Goal: Check status: Check status

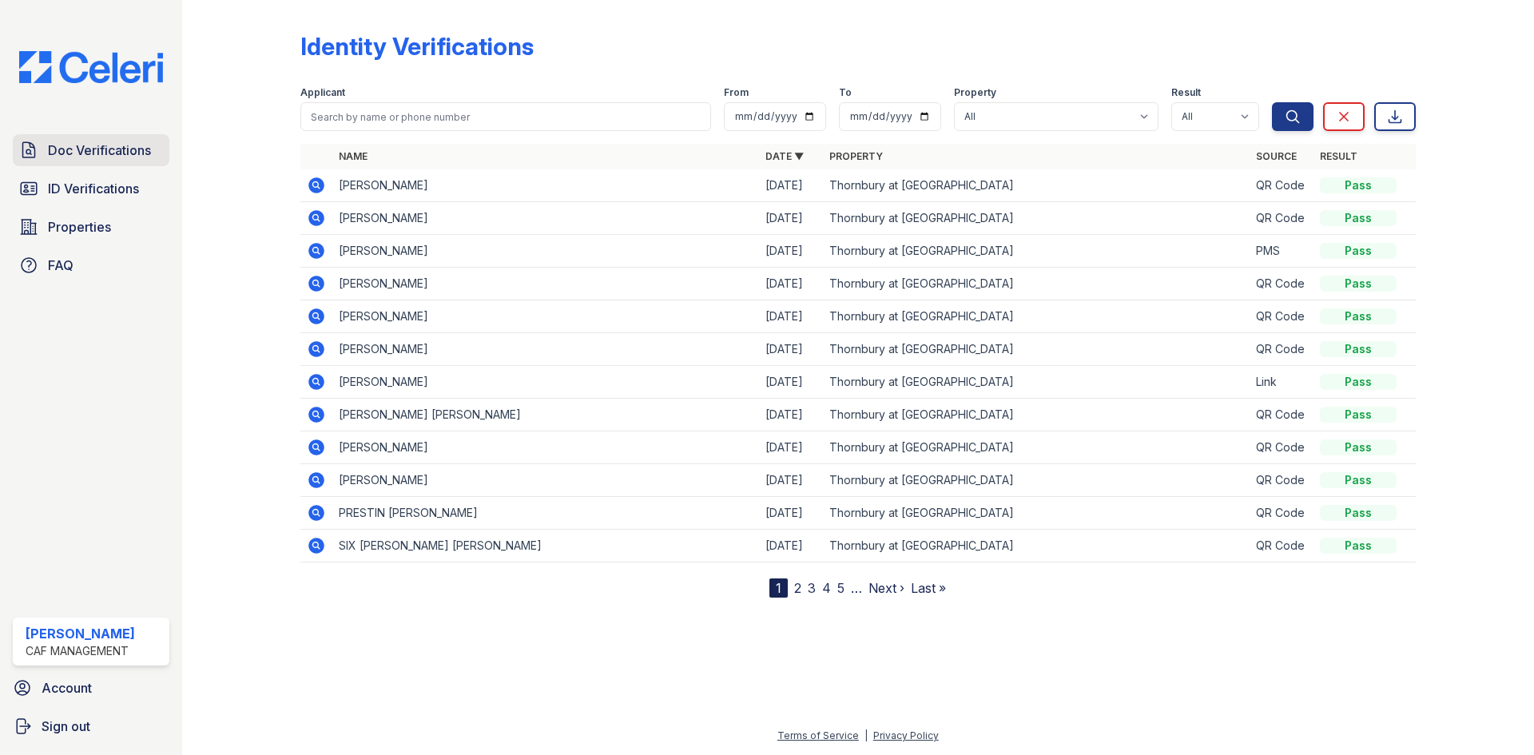
click at [114, 151] on span "Doc Verifications" at bounding box center [99, 150] width 103 height 19
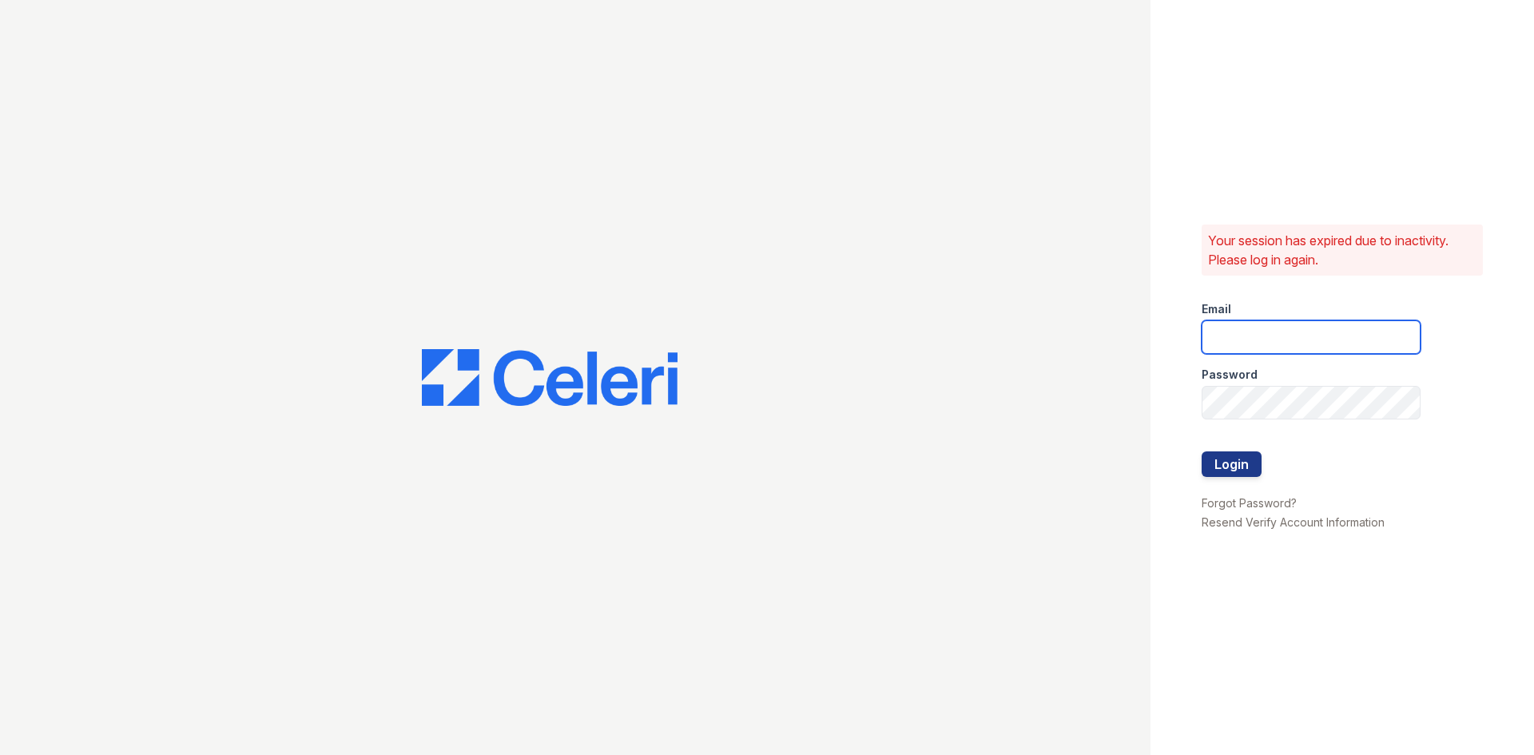
type input "thornbury.am@cafmanagement.com"
click at [1233, 463] on button "Login" at bounding box center [1231, 464] width 60 height 26
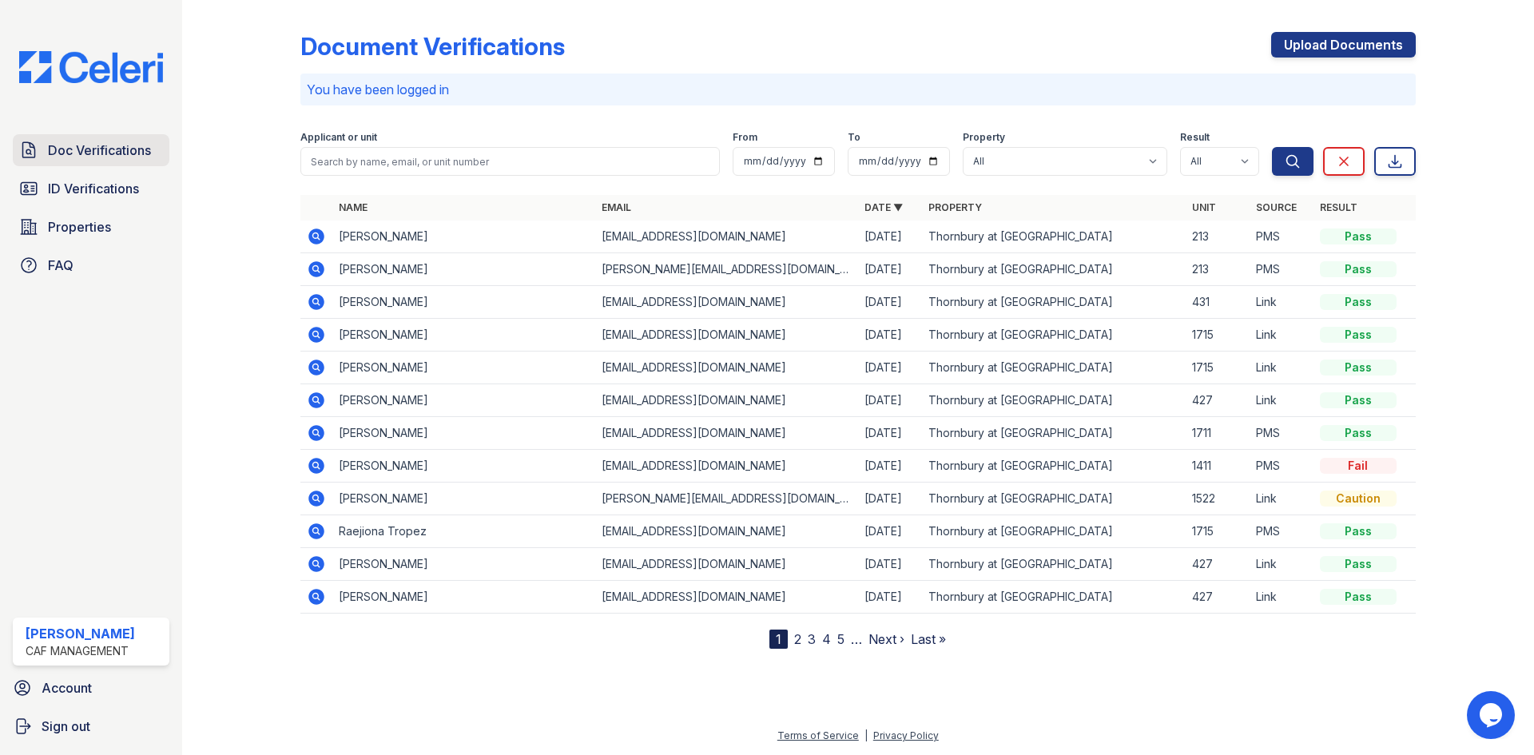
click at [142, 156] on span "Doc Verifications" at bounding box center [99, 150] width 103 height 19
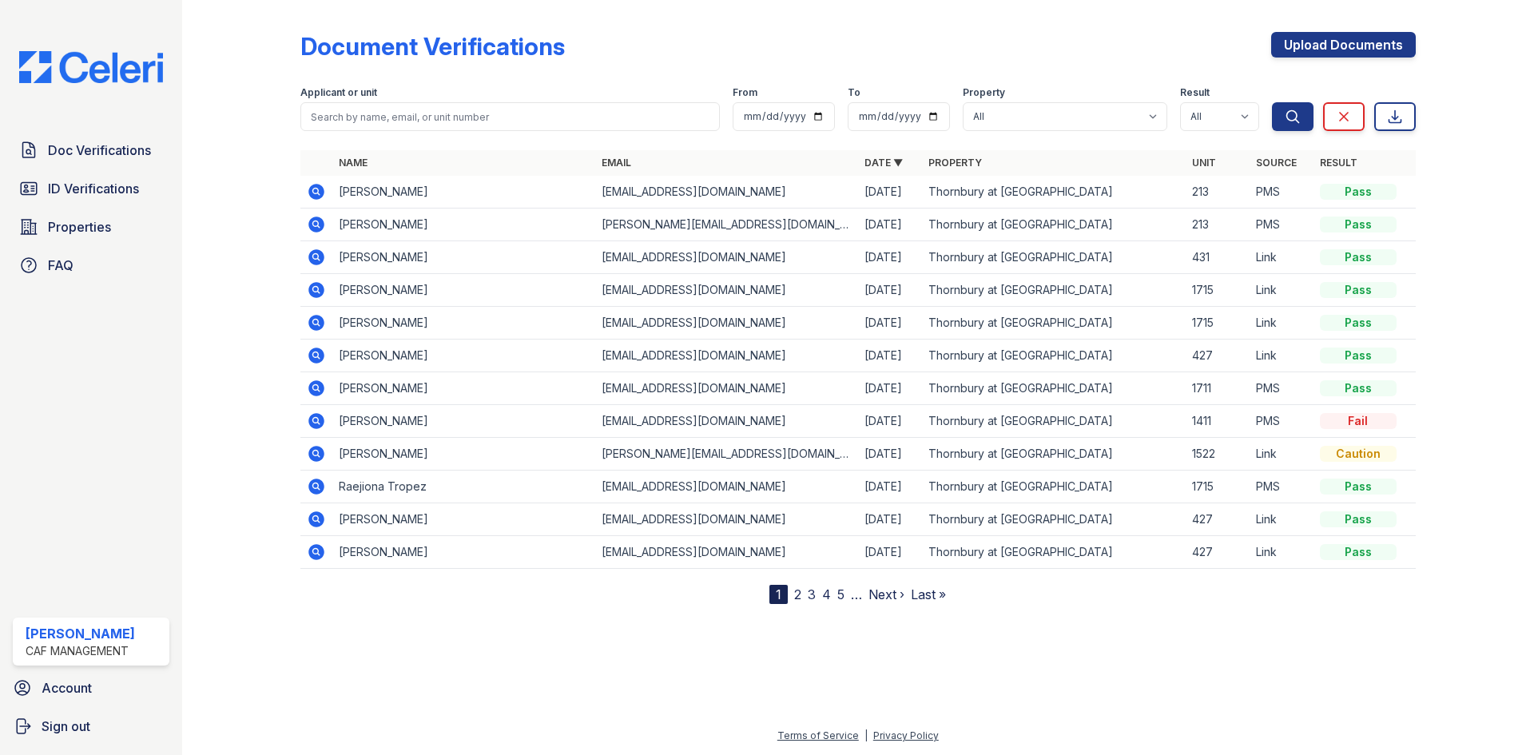
click at [314, 391] on icon at bounding box center [316, 388] width 16 height 16
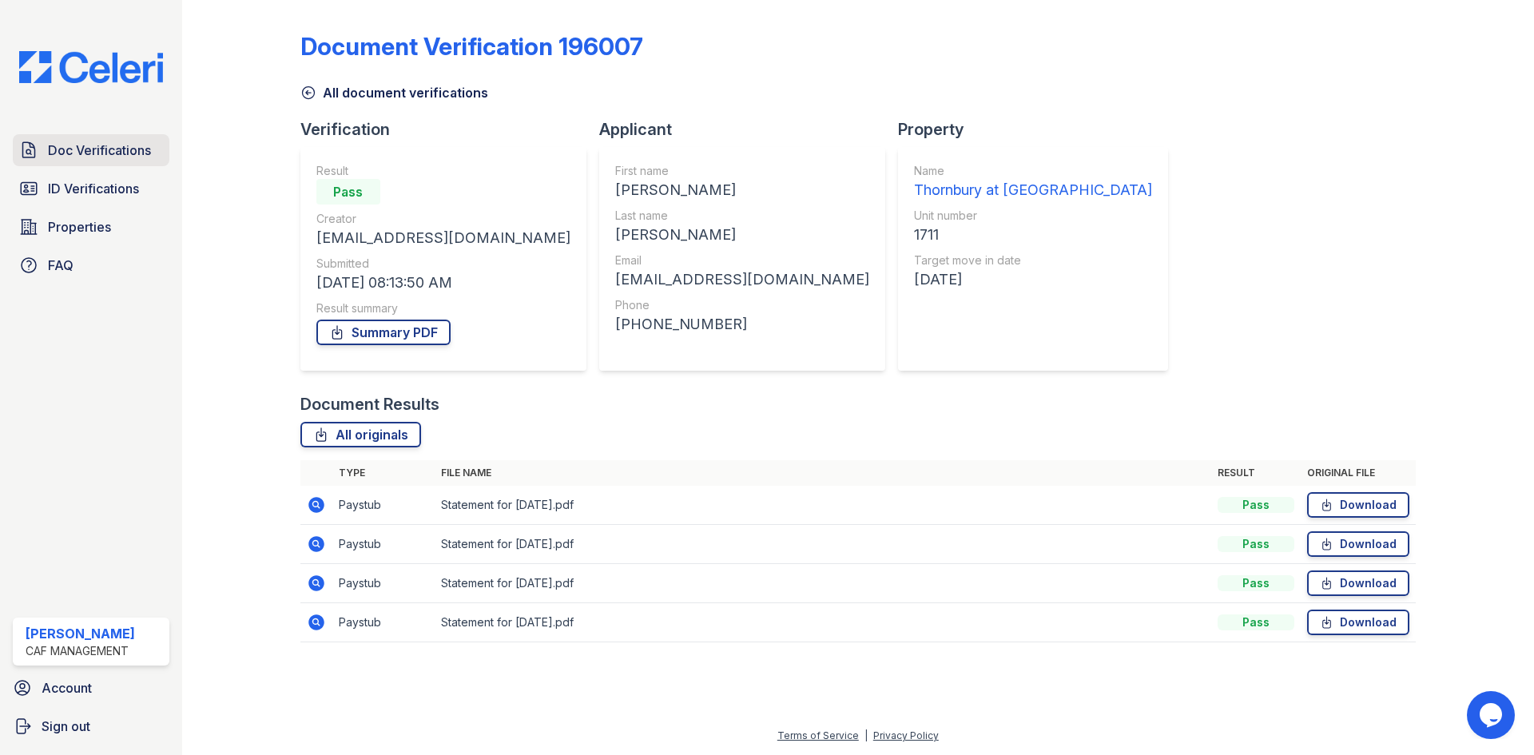
click at [101, 153] on span "Doc Verifications" at bounding box center [99, 150] width 103 height 19
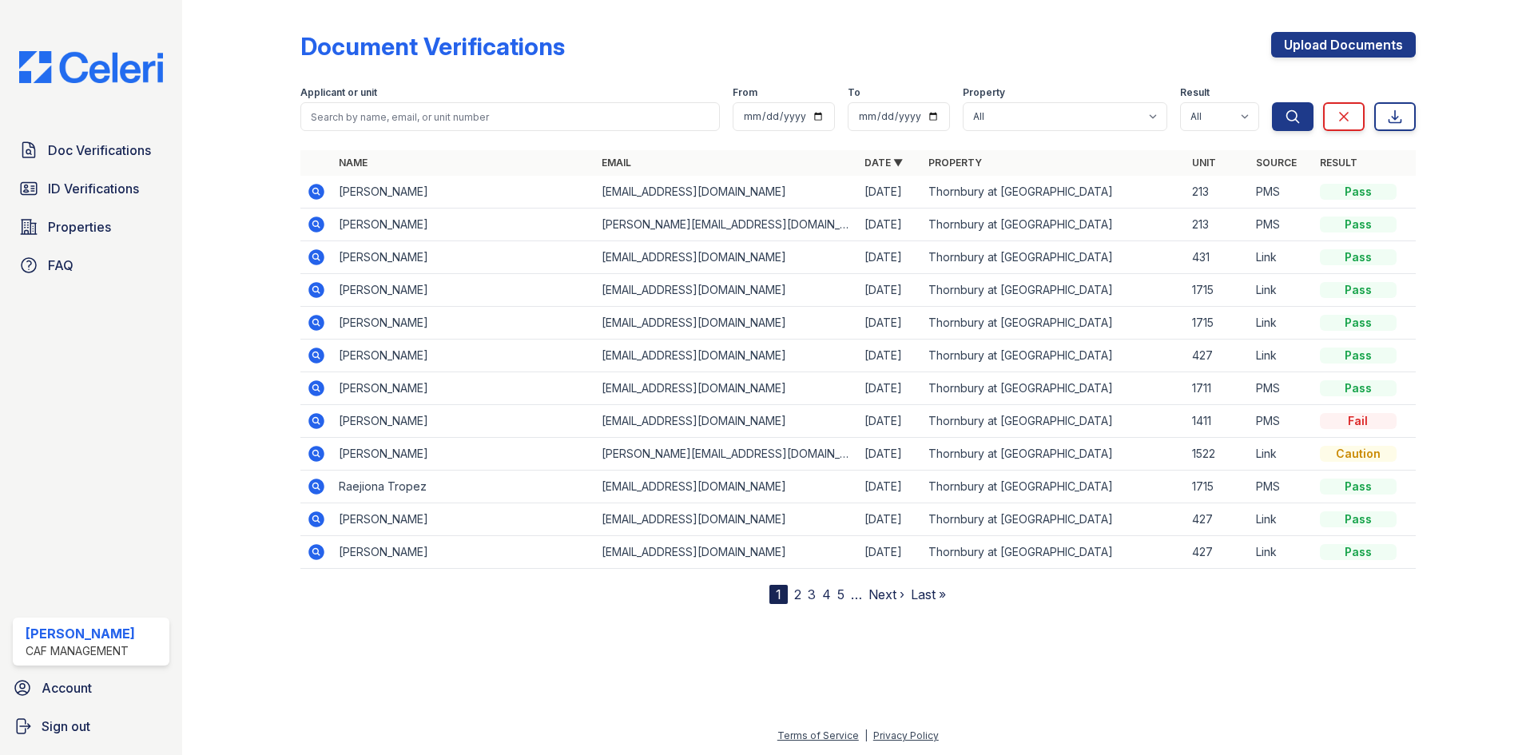
click at [319, 418] on icon at bounding box center [316, 421] width 16 height 16
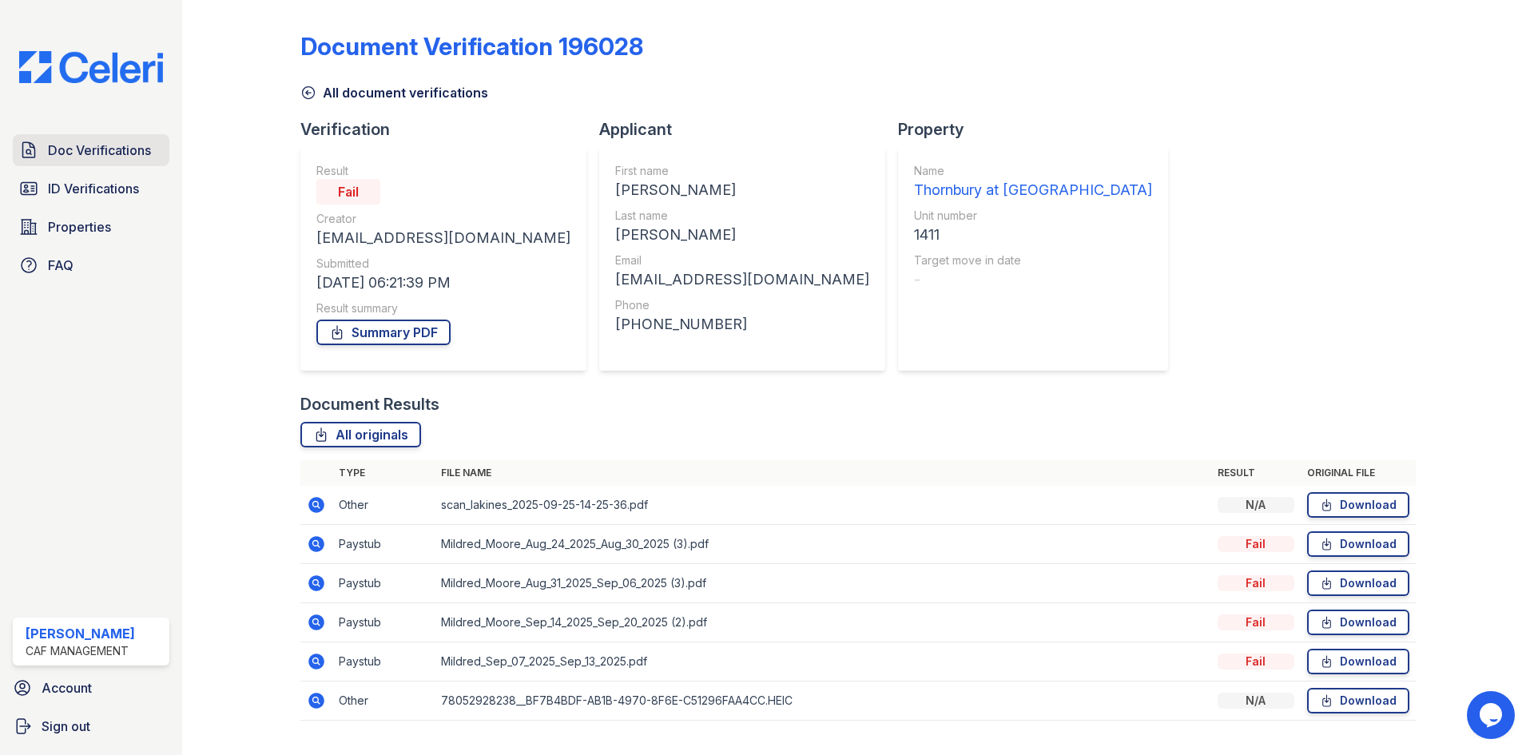
click at [51, 158] on span "Doc Verifications" at bounding box center [99, 150] width 103 height 19
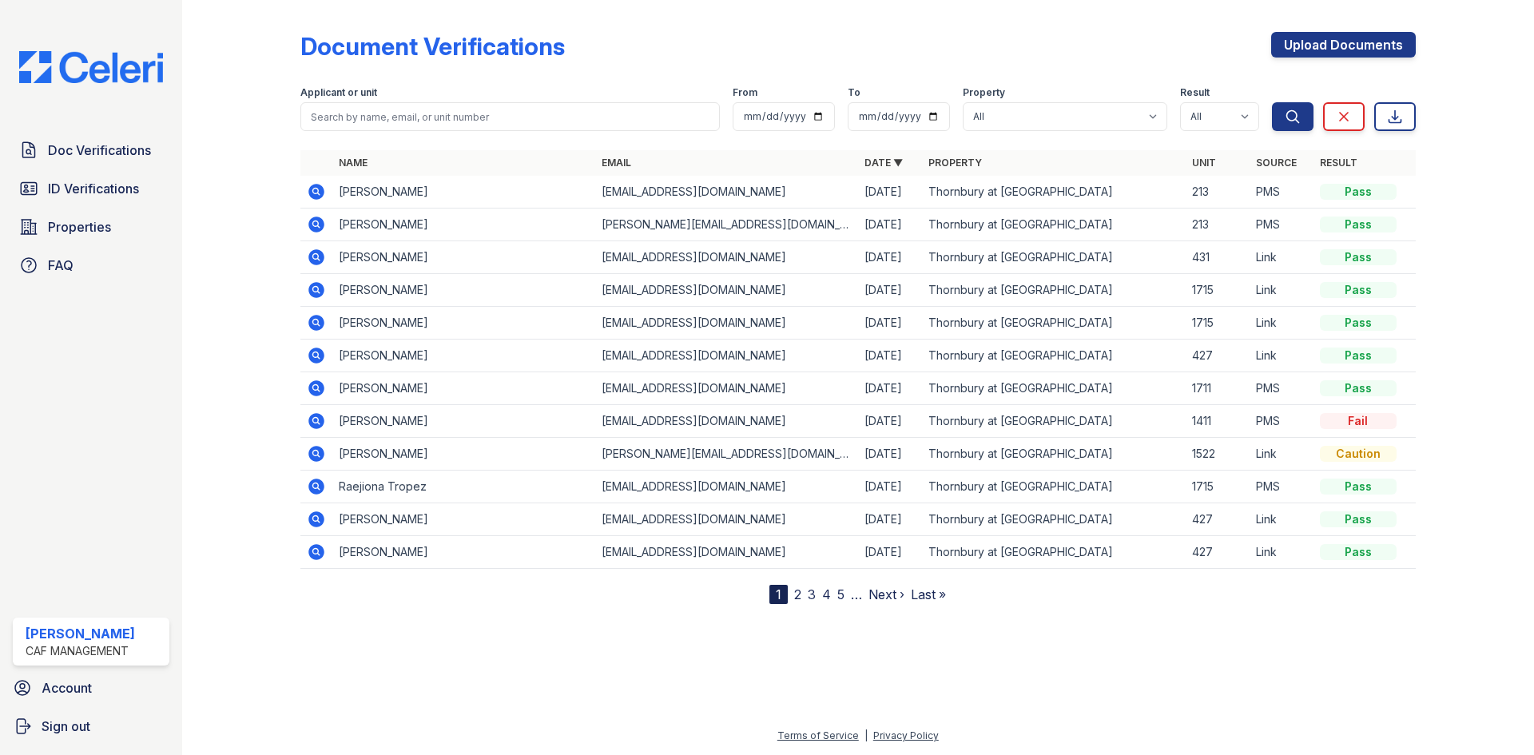
click at [314, 388] on icon at bounding box center [316, 388] width 19 height 19
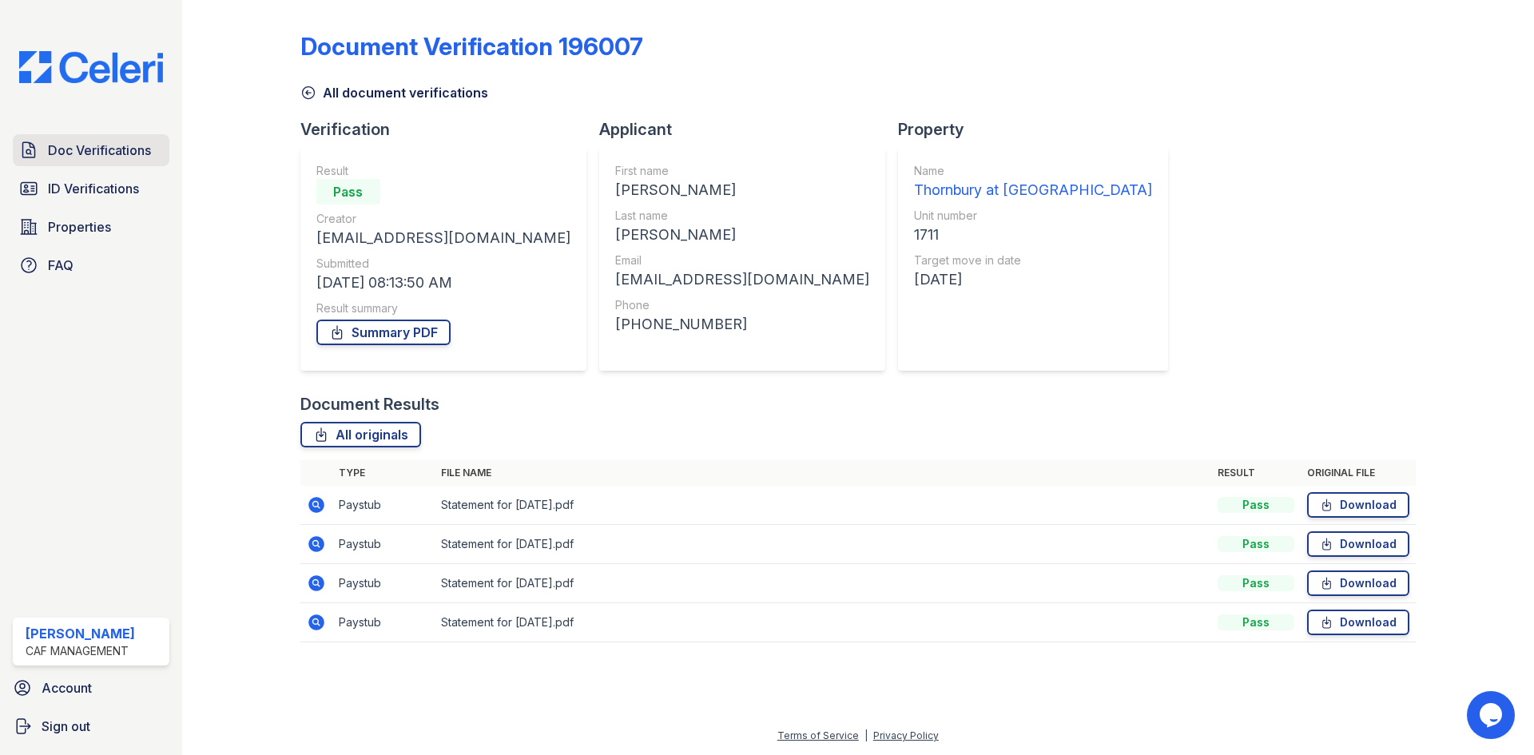
click at [88, 139] on link "Doc Verifications" at bounding box center [91, 150] width 157 height 32
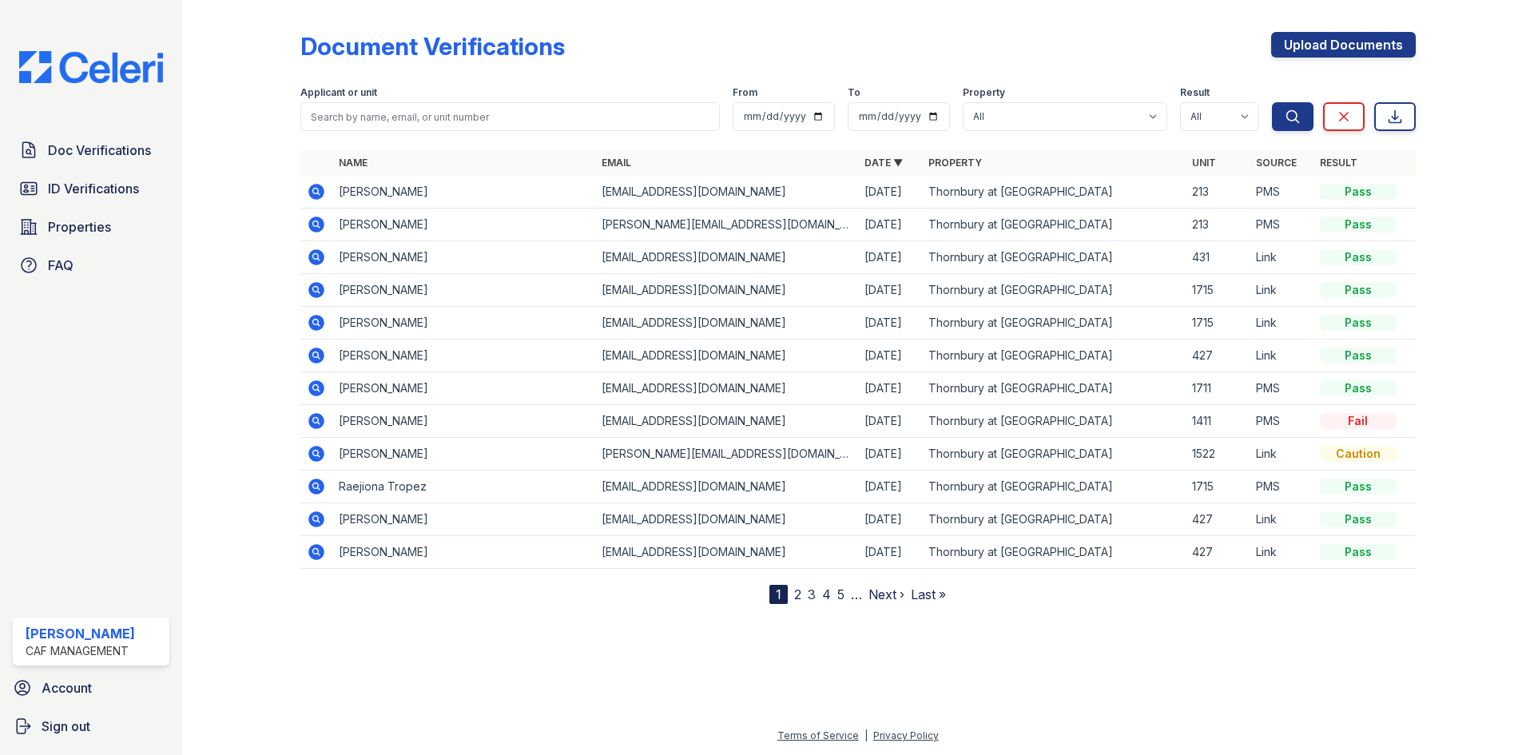
click at [315, 389] on icon at bounding box center [315, 387] width 4 height 4
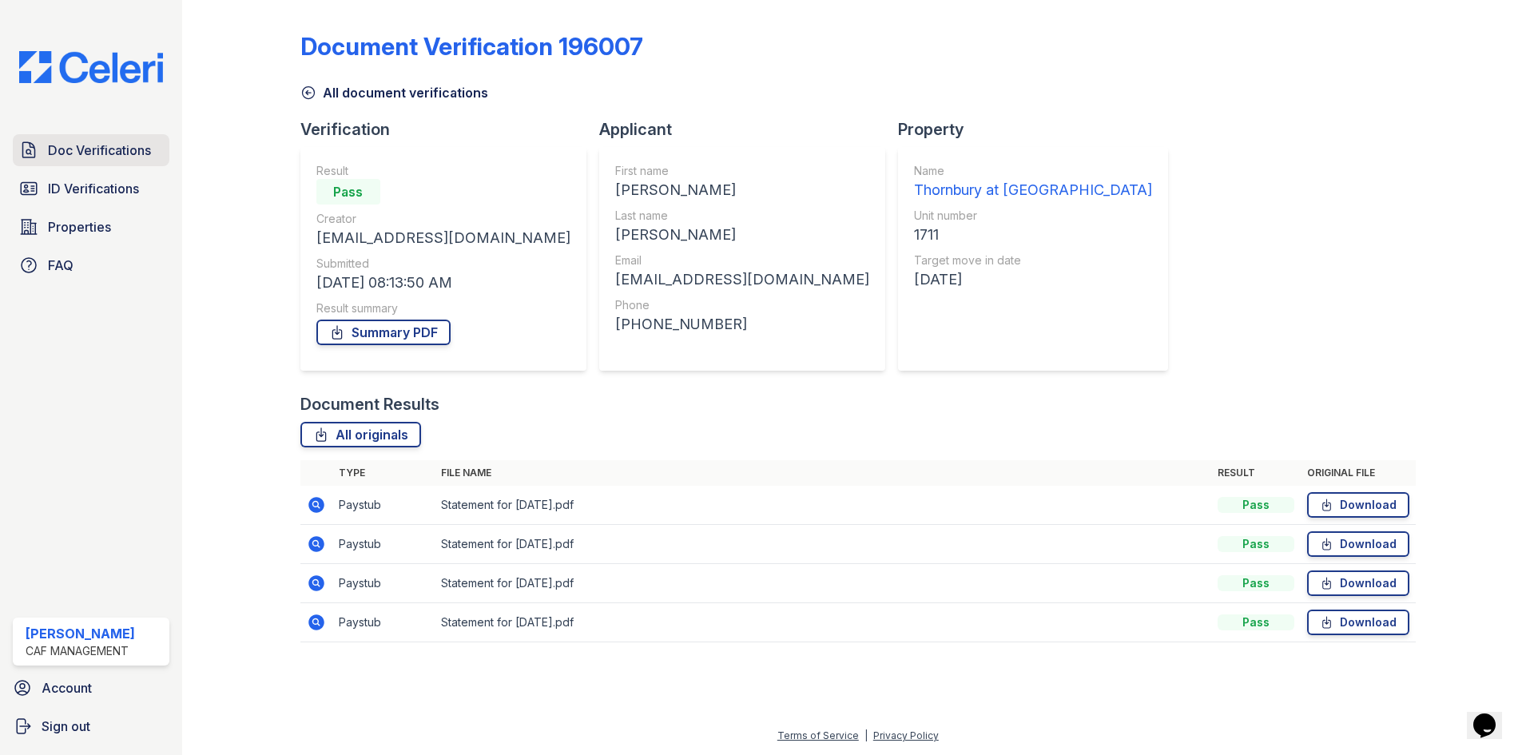
click at [127, 153] on span "Doc Verifications" at bounding box center [99, 150] width 103 height 19
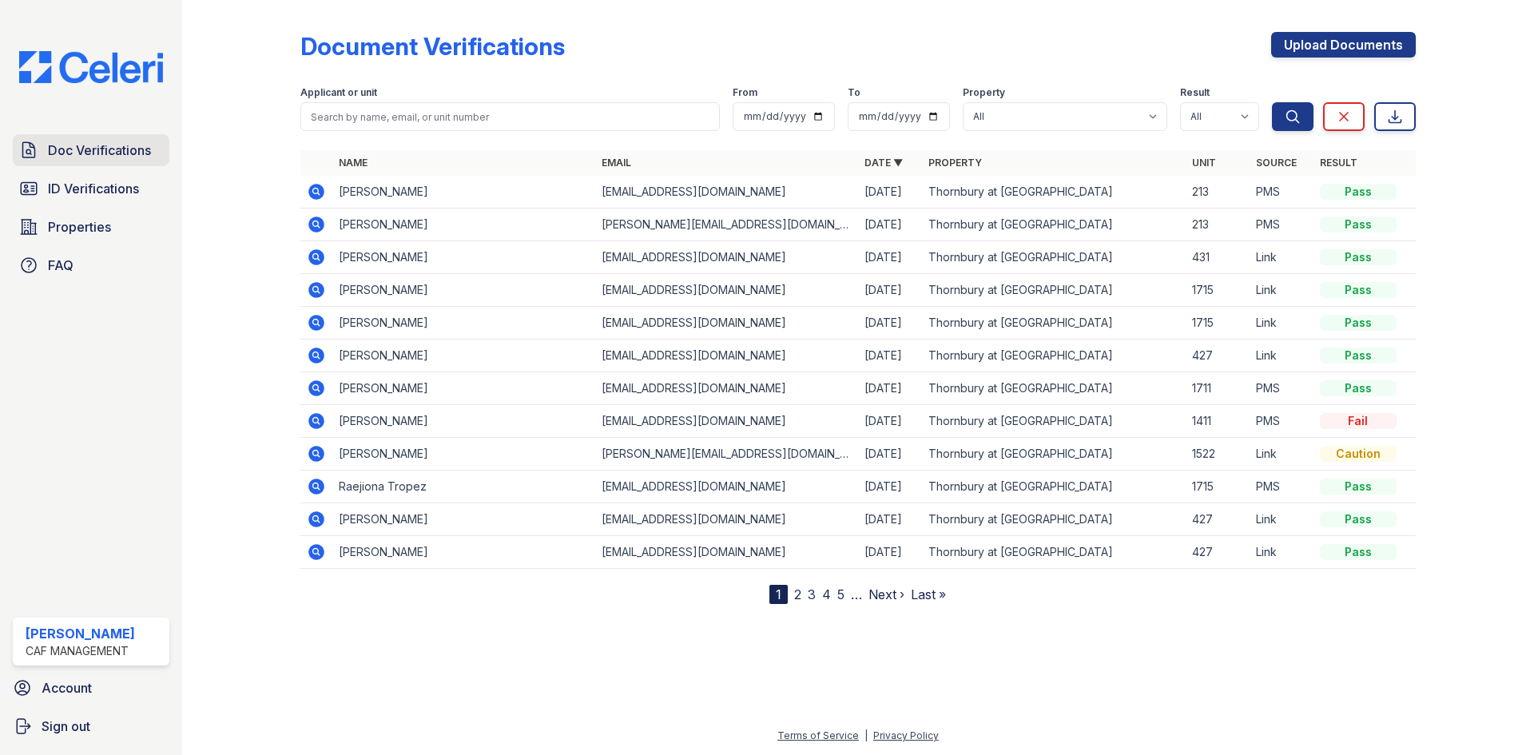
click at [62, 139] on link "Doc Verifications" at bounding box center [91, 150] width 157 height 32
